Goal: Task Accomplishment & Management: Complete application form

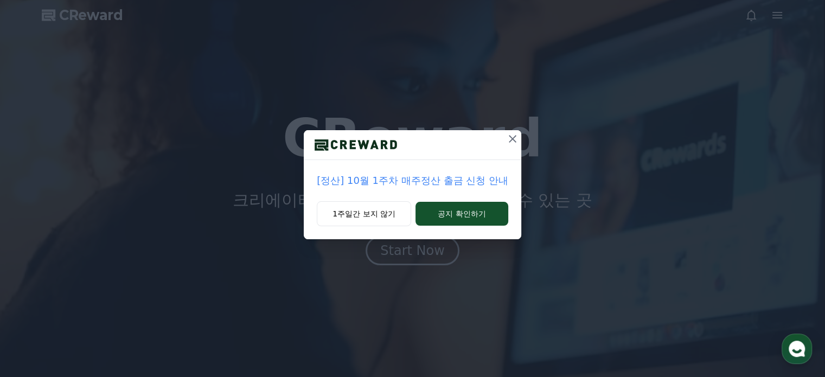
click at [507, 143] on icon at bounding box center [512, 138] width 13 height 13
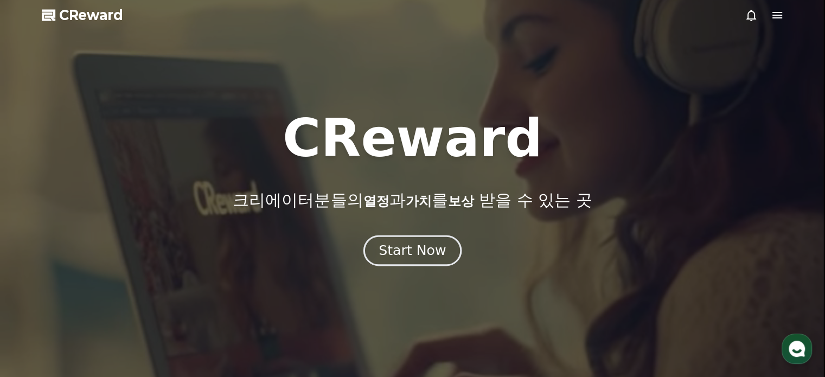
click at [414, 260] on button "Start Now" at bounding box center [413, 250] width 98 height 31
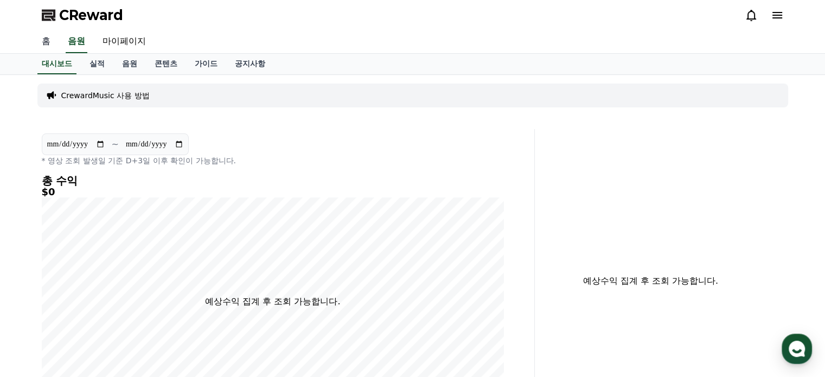
click at [44, 44] on link "홈" at bounding box center [46, 41] width 26 height 23
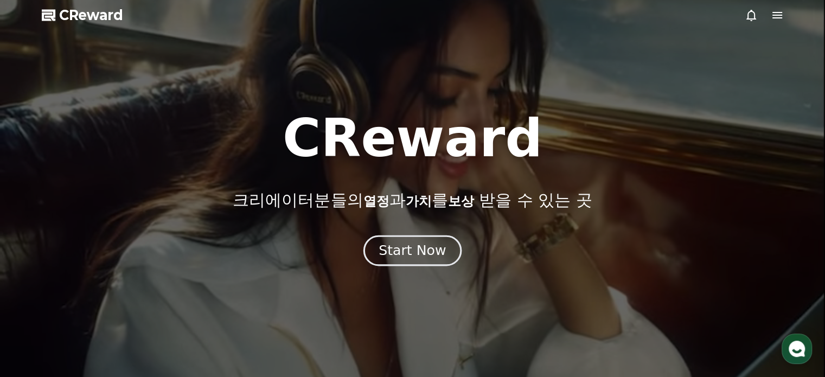
click at [397, 250] on div "Start Now" at bounding box center [412, 250] width 67 height 18
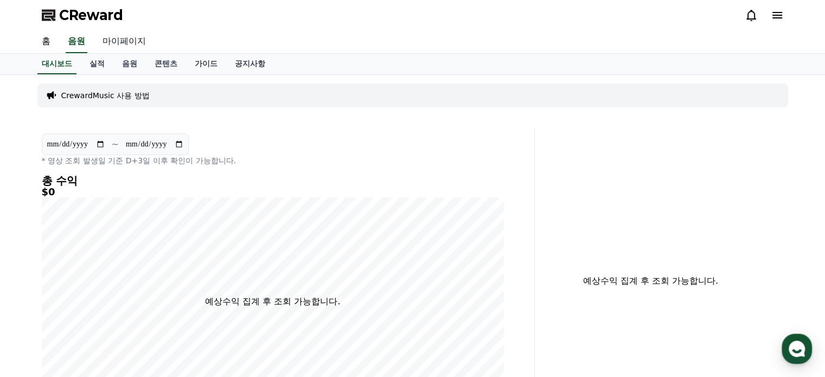
click at [120, 35] on link "마이페이지" at bounding box center [124, 41] width 61 height 23
select select "**********"
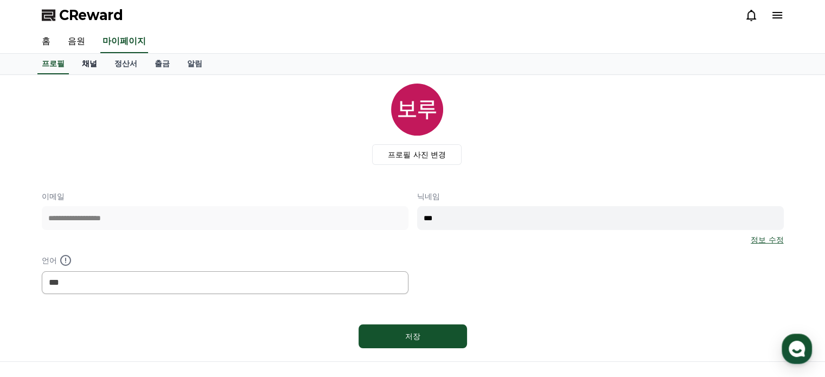
click at [96, 60] on link "채널" at bounding box center [89, 64] width 33 height 21
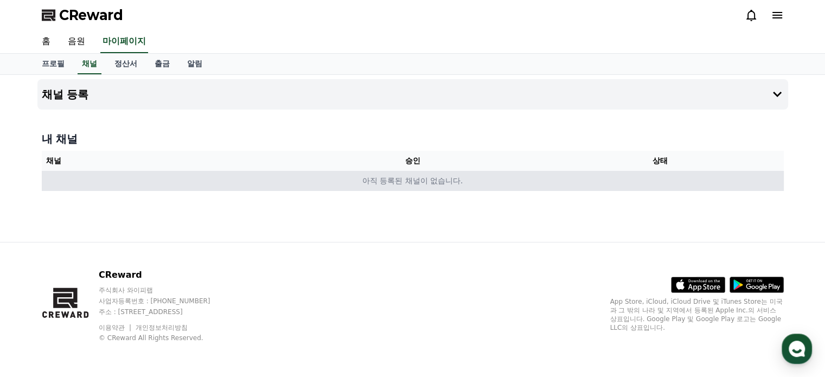
click at [462, 183] on td "아직 등록된 채널이 없습니다." at bounding box center [413, 181] width 742 height 20
click at [462, 180] on td "아직 등록된 채널이 없습니다." at bounding box center [413, 181] width 742 height 20
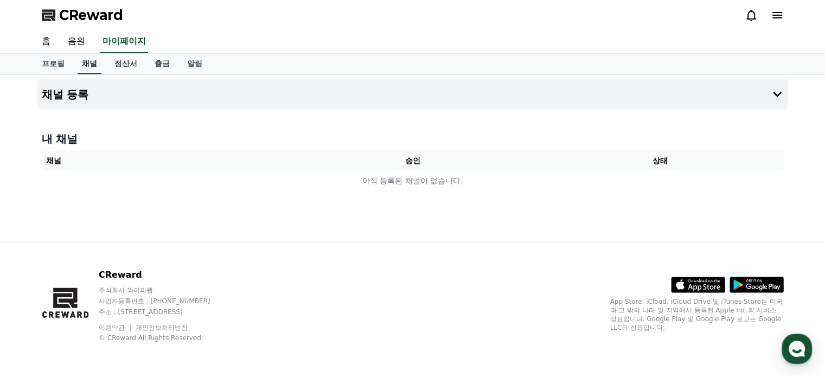
click at [90, 68] on link "채널" at bounding box center [90, 64] width 24 height 21
click at [56, 62] on link "프로필" at bounding box center [53, 64] width 40 height 21
select select "**********"
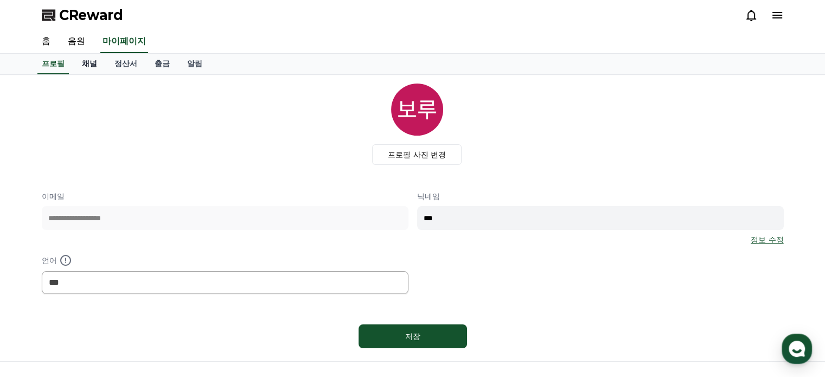
click at [91, 67] on link "채널" at bounding box center [89, 64] width 33 height 21
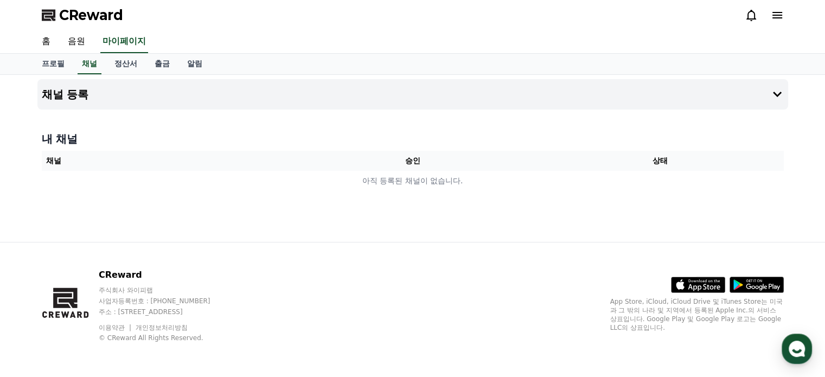
click at [382, 195] on div "채널 등록 내 채널 채널 승인 상태 아직 등록된 채널이 없습니다." at bounding box center [413, 158] width 760 height 167
click at [784, 92] on button "채널 등록" at bounding box center [412, 94] width 751 height 30
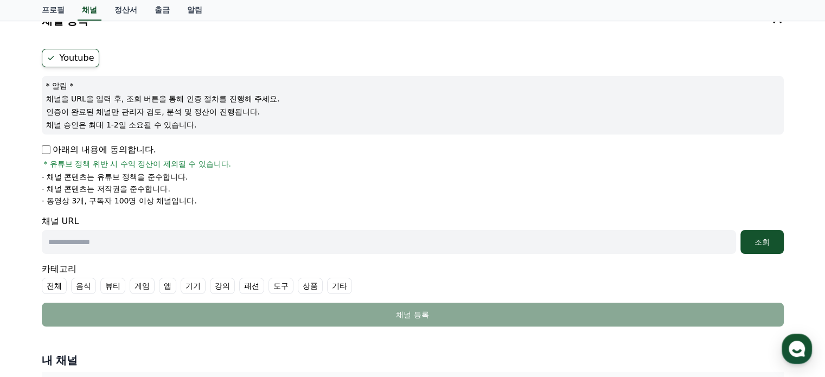
scroll to position [109, 0]
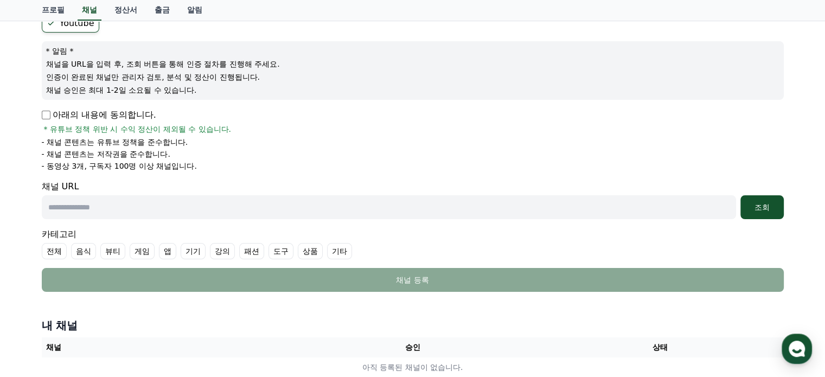
click at [73, 207] on input "text" at bounding box center [389, 207] width 695 height 24
click at [123, 208] on input "text" at bounding box center [389, 207] width 695 height 24
paste input "**********"
type input "**********"
click at [352, 135] on div "아래의 내용에 동의합니다. * 유튜브 정책 위반 시 수익 정산이 제외될 수 있습니다. - 채널 콘텐츠는 유튜브 정책을 준수합니다. - 채널 콘…" at bounding box center [413, 140] width 742 height 63
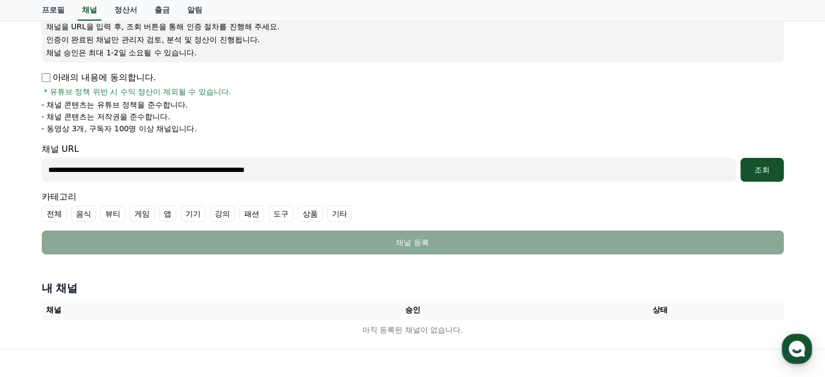
scroll to position [163, 0]
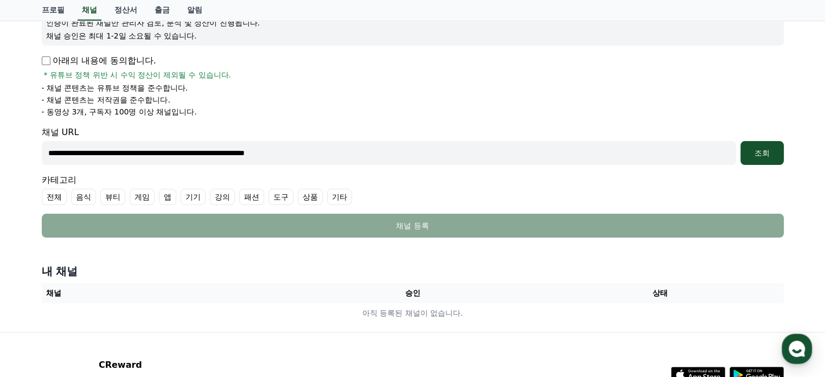
click at [337, 198] on label "기타" at bounding box center [339, 197] width 25 height 16
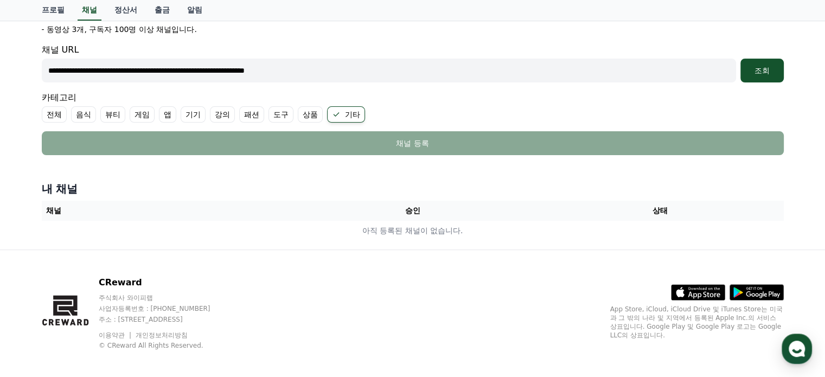
scroll to position [252, 0]
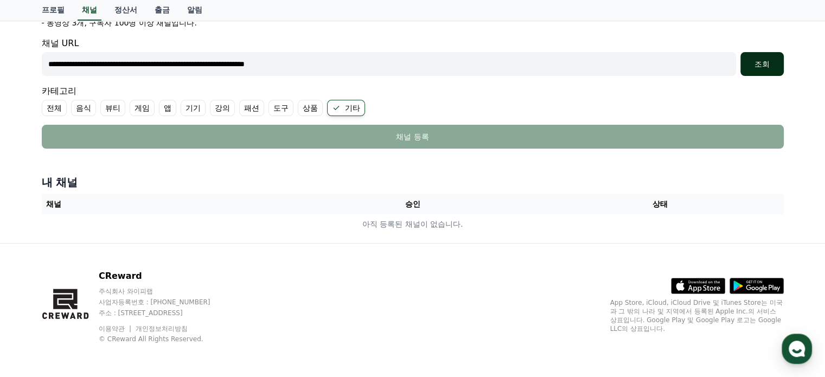
click at [769, 69] on button "조회" at bounding box center [762, 64] width 43 height 24
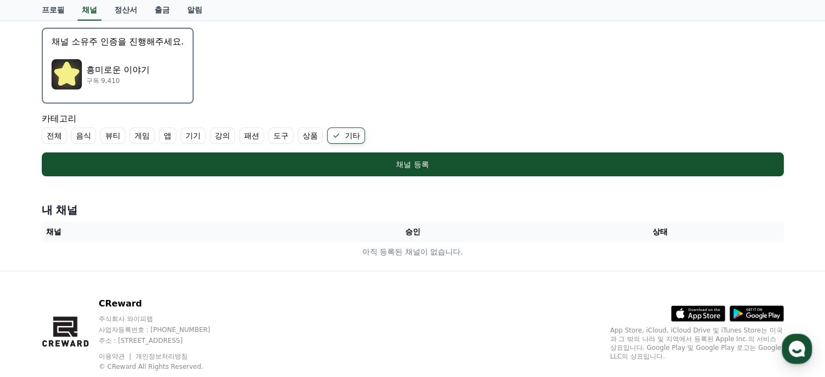
scroll to position [336, 0]
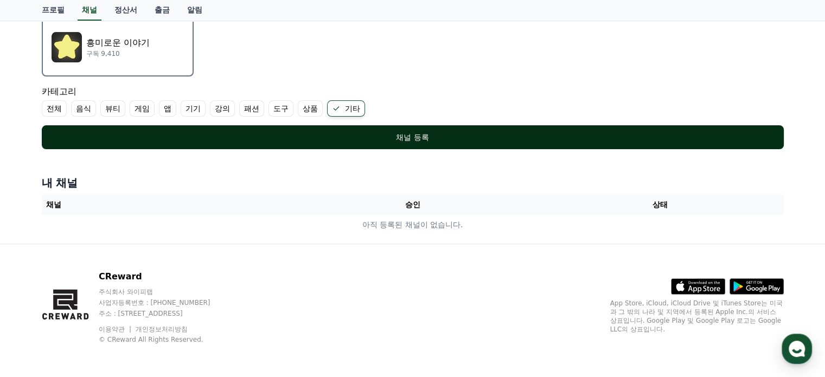
click at [347, 136] on div "채널 등록" at bounding box center [412, 137] width 699 height 11
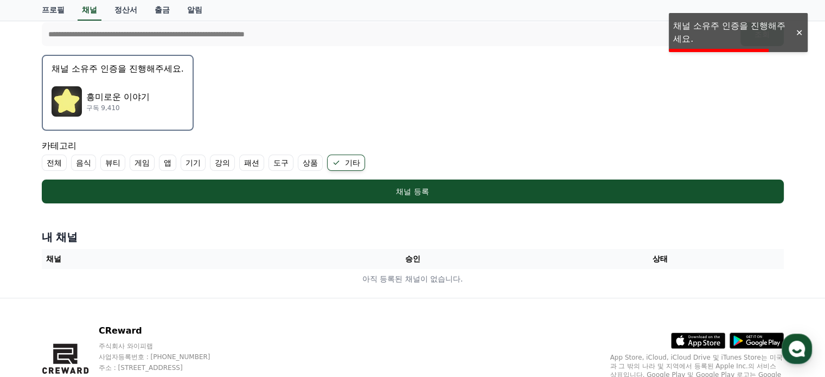
click at [383, 140] on div "카테고리 전체 음식 뷰티 게임 앱 기기 강의 패션 도구 상품 기타" at bounding box center [413, 154] width 742 height 31
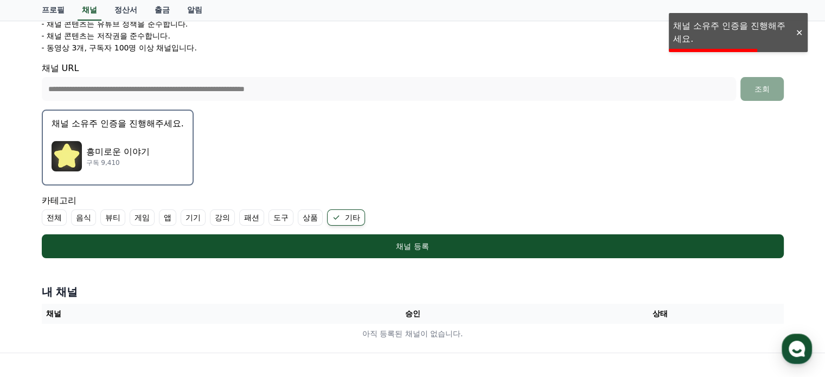
scroll to position [173, 0]
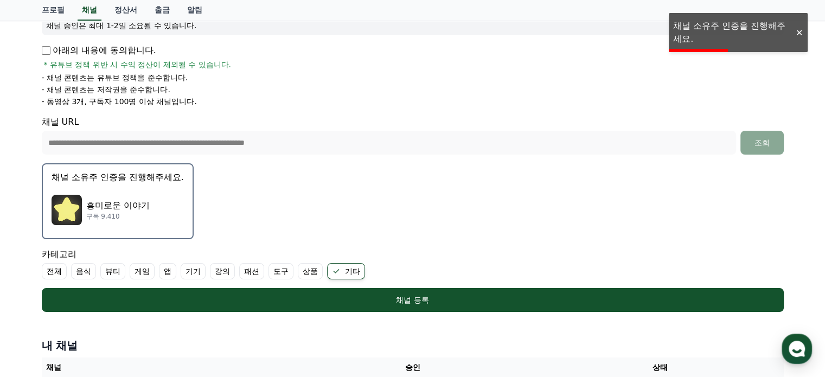
click at [104, 202] on p "흥미로운 이야기" at bounding box center [117, 205] width 63 height 13
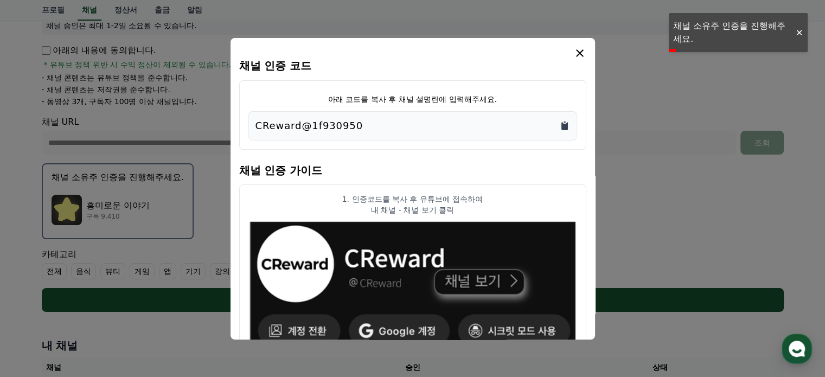
click at [565, 129] on icon "Copy to clipboard" at bounding box center [565, 126] width 7 height 8
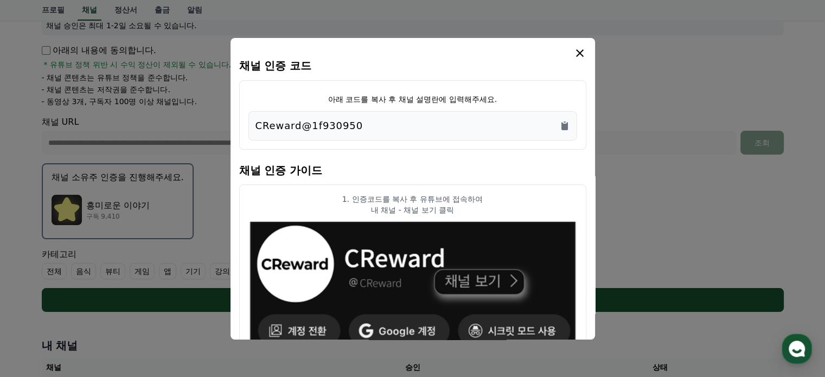
scroll to position [109, 0]
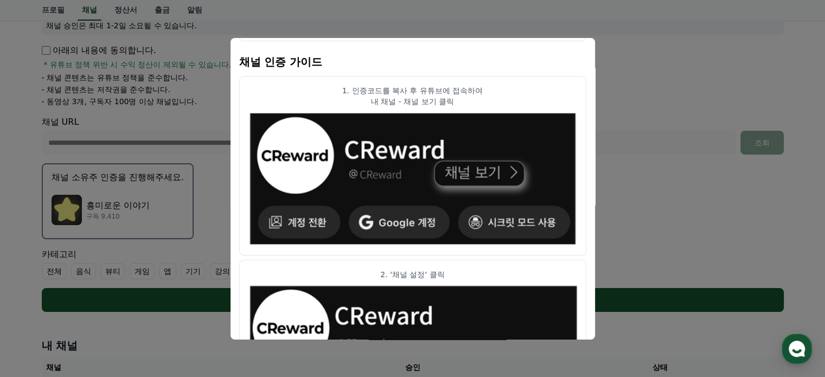
click at [240, 50] on h4 "채널 인증 가이드" at bounding box center [412, 61] width 347 height 30
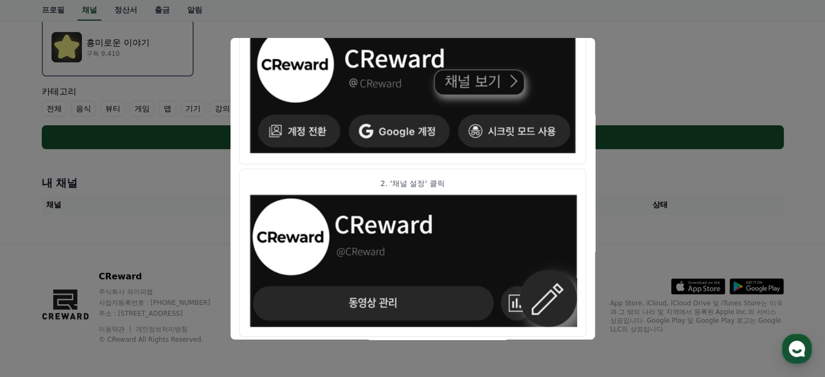
scroll to position [119, 0]
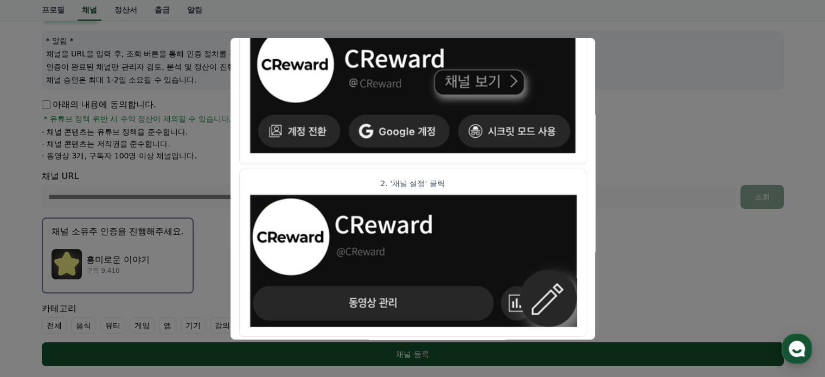
click at [641, 142] on button "close modal" at bounding box center [412, 188] width 825 height 377
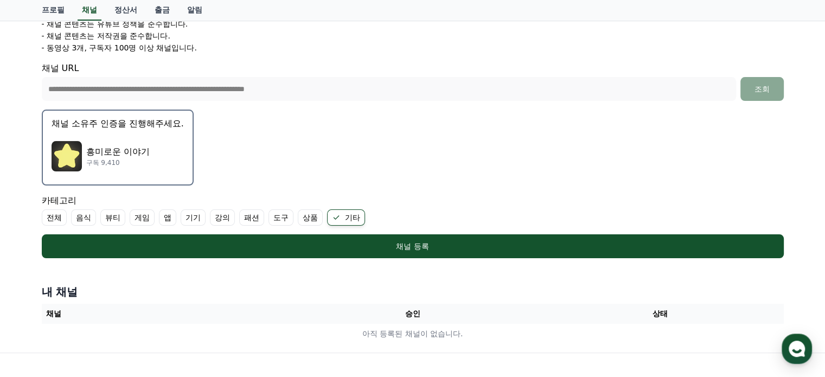
scroll to position [227, 0]
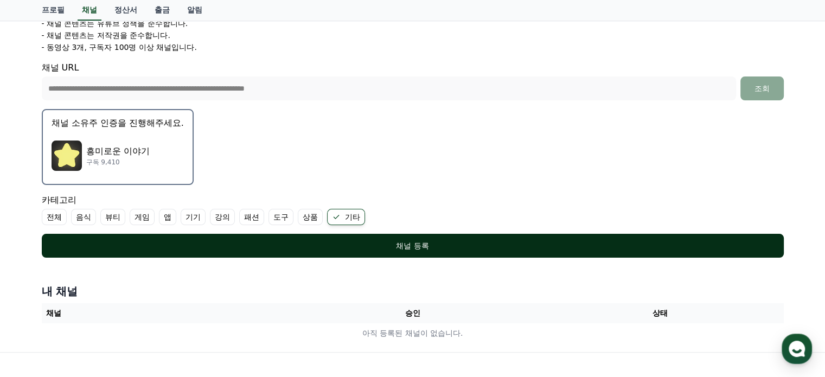
click at [358, 245] on div "채널 등록" at bounding box center [412, 245] width 699 height 11
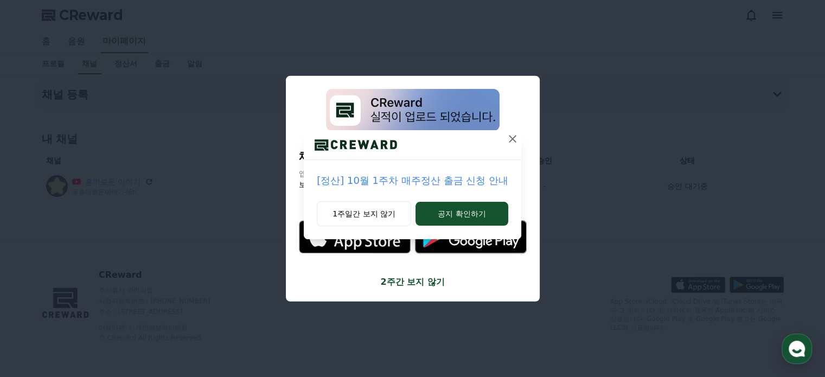
click at [512, 142] on icon at bounding box center [512, 138] width 13 height 13
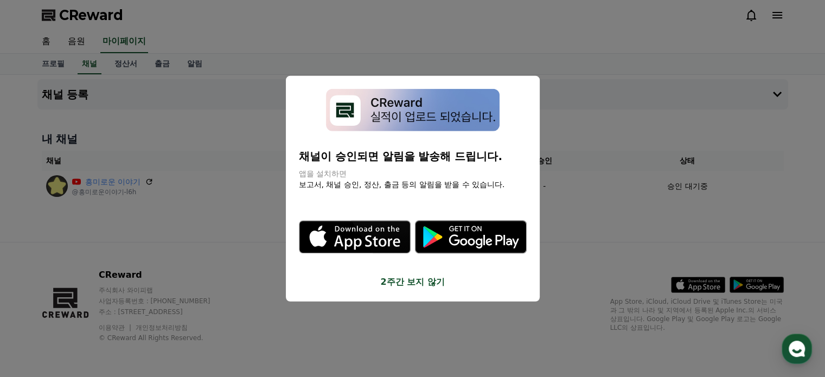
click at [217, 262] on button "close modal" at bounding box center [412, 188] width 825 height 377
